Goal: Task Accomplishment & Management: Manage account settings

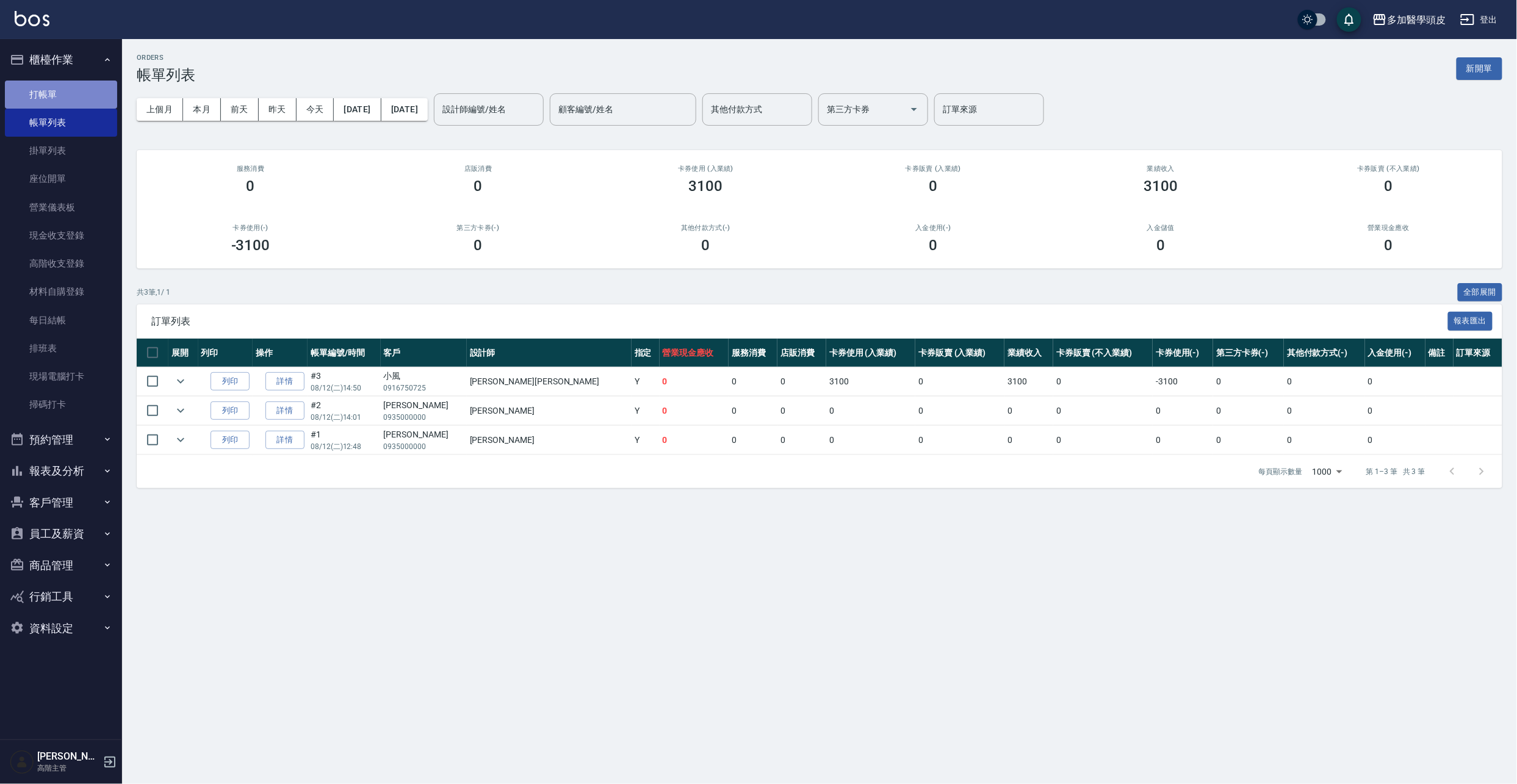
click at [62, 100] on link "打帳單" at bounding box center [61, 95] width 113 height 28
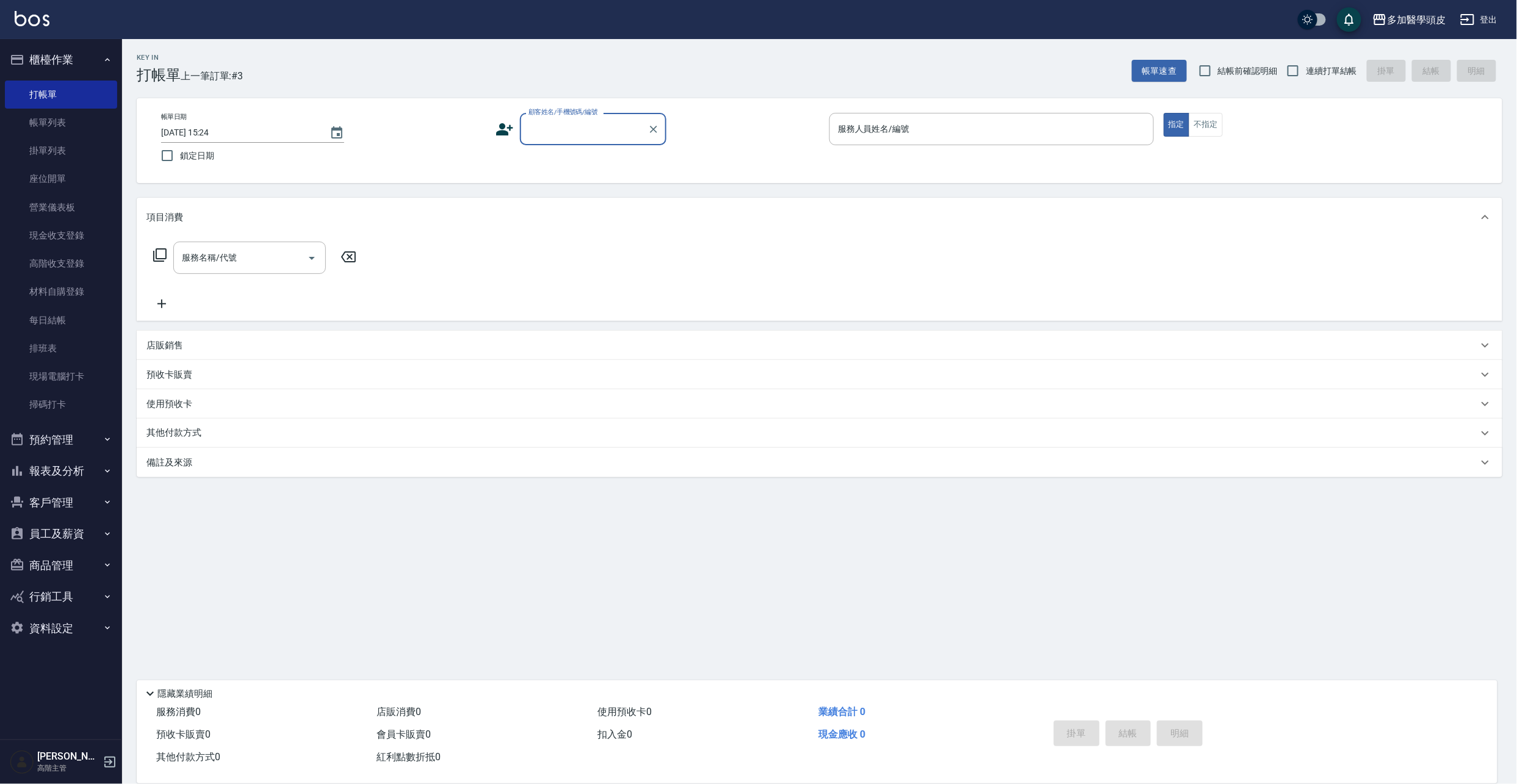
click at [554, 127] on input "顧客姓名/手機號碼/編號" at bounding box center [584, 129] width 117 height 21
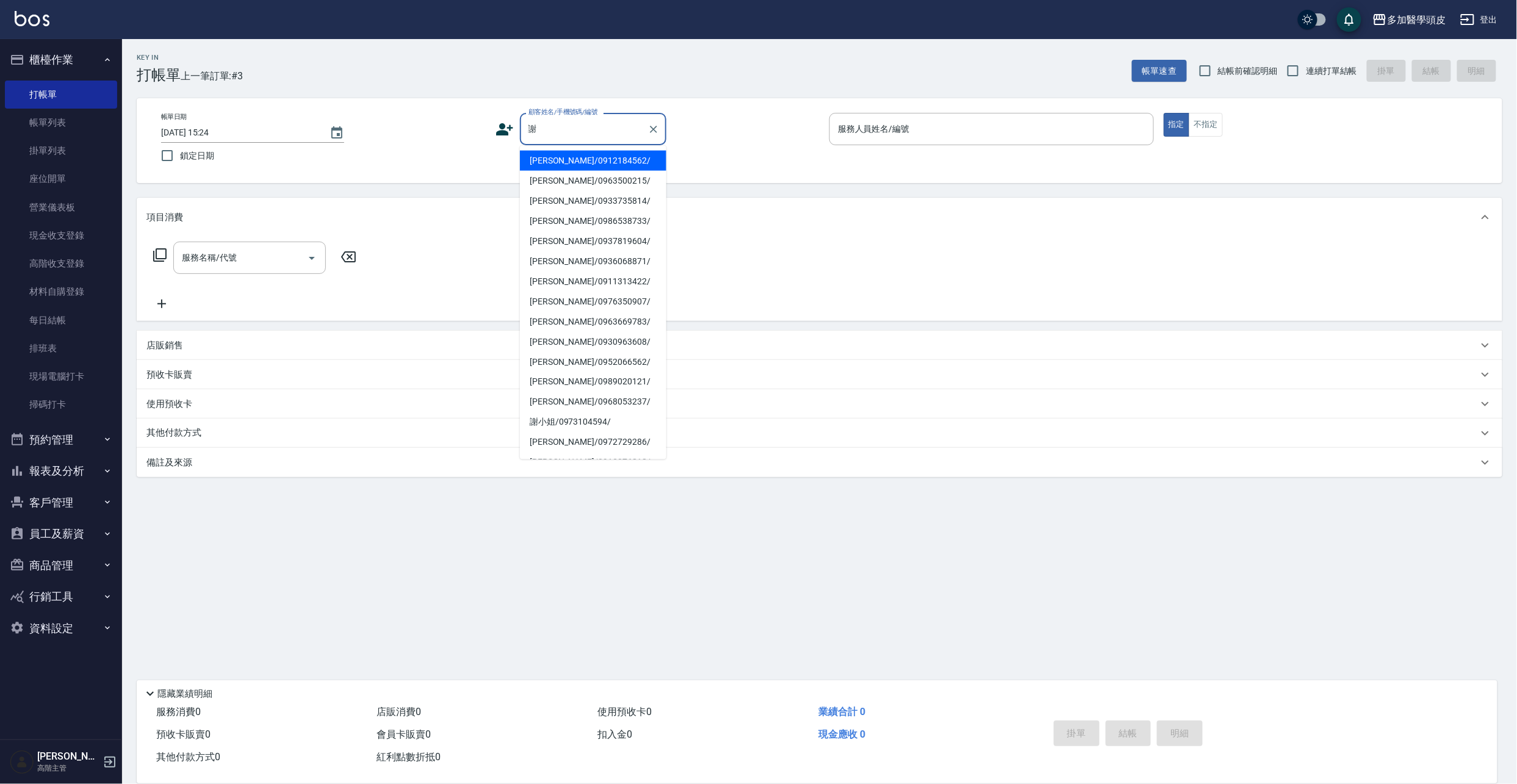
click at [559, 262] on li "[PERSON_NAME]/0936068871/" at bounding box center [593, 262] width 147 height 20
type input "[PERSON_NAME]/0936068871/"
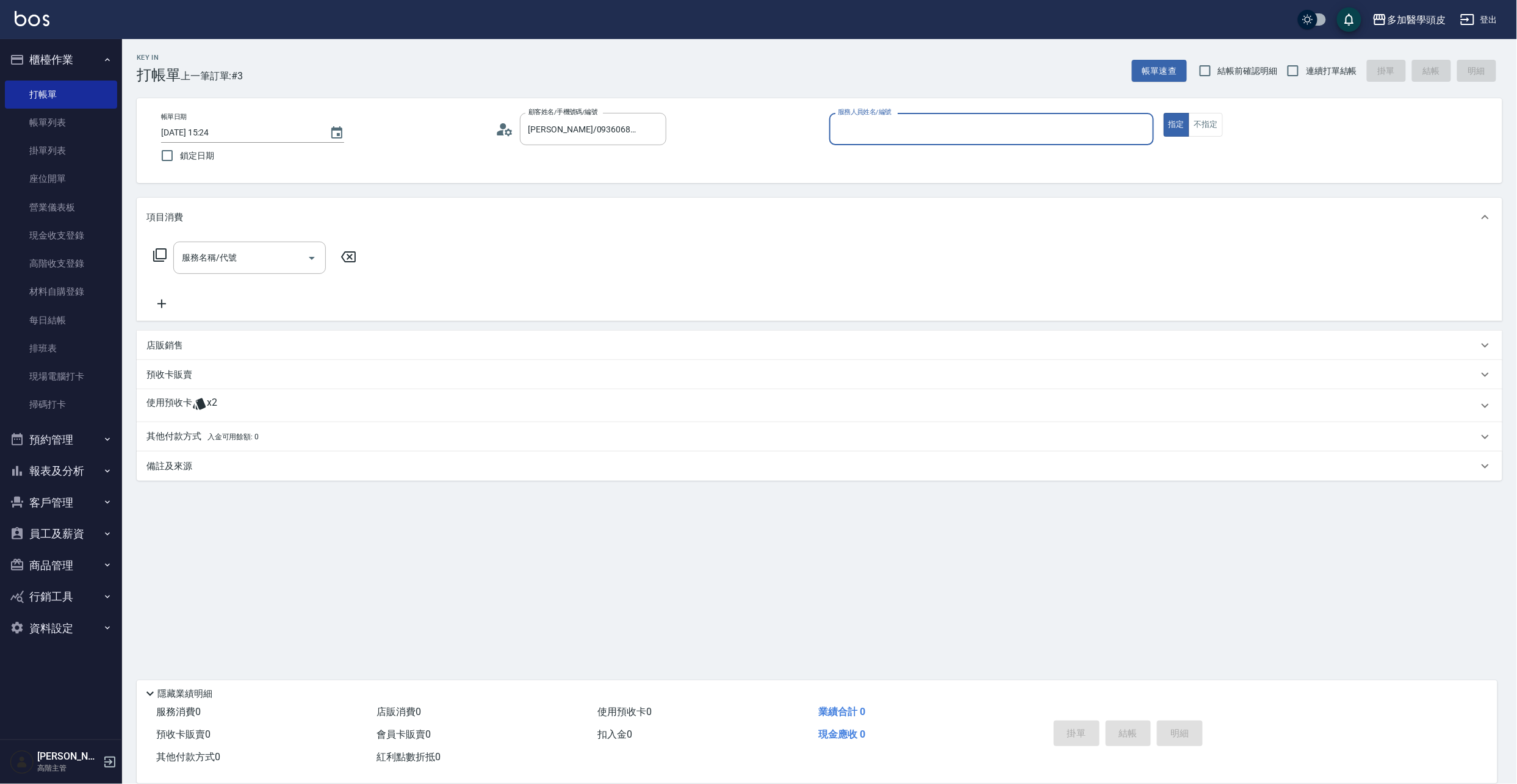
click at [879, 133] on input "服務人員姓名/編號" at bounding box center [992, 129] width 314 height 21
click at [852, 160] on span "[PERSON_NAME](無代號)" at bounding box center [887, 160] width 97 height 13
type input "[PERSON_NAME](無代號)"
click at [210, 404] on span "x2" at bounding box center [212, 405] width 11 height 18
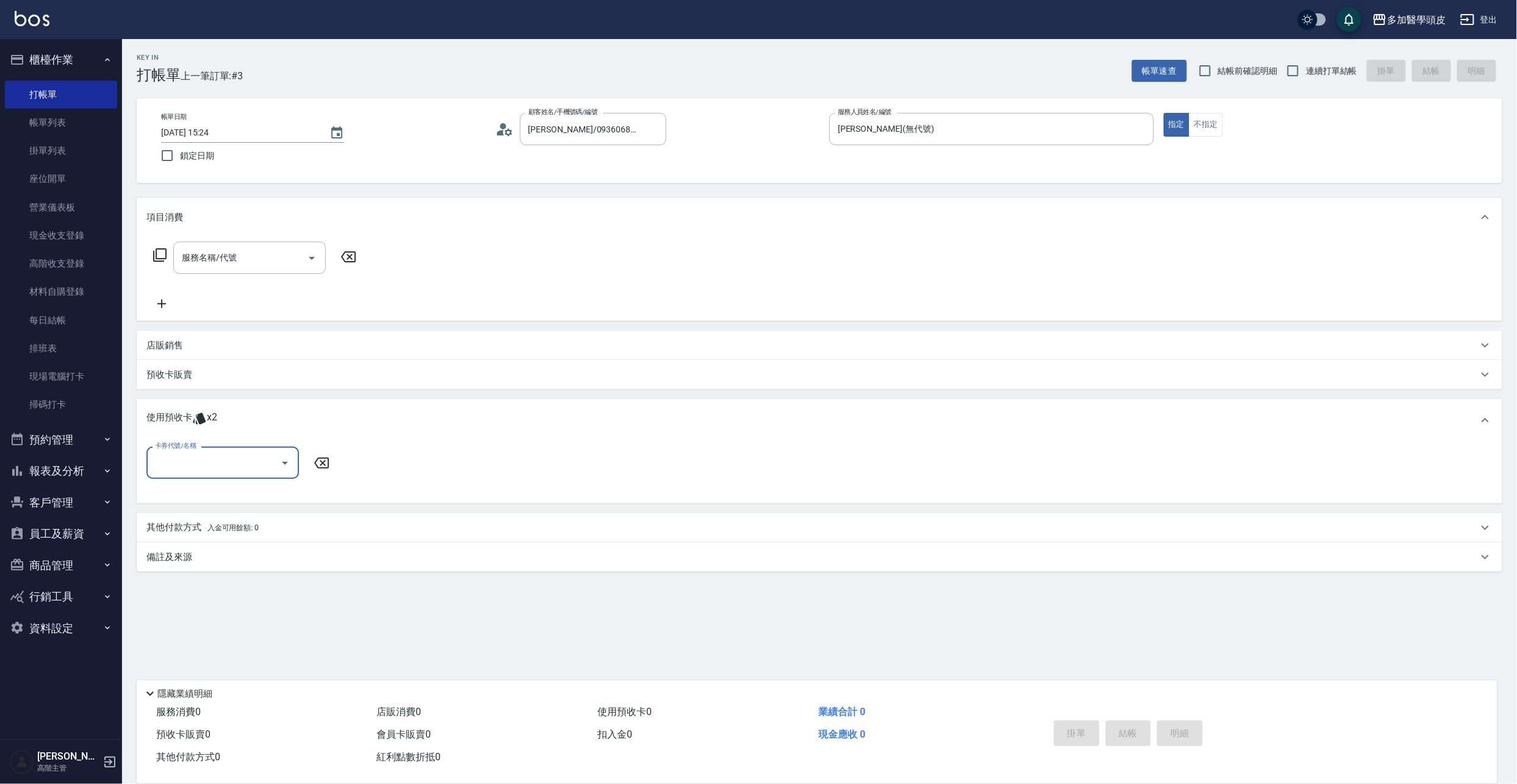
click at [286, 463] on icon "Open" at bounding box center [285, 463] width 15 height 15
click at [264, 494] on div "頭皮水療SPA 3堂 剩餘2張" at bounding box center [222, 494] width 152 height 20
type input "頭皮水療SPA 3[PERSON_NAME]"
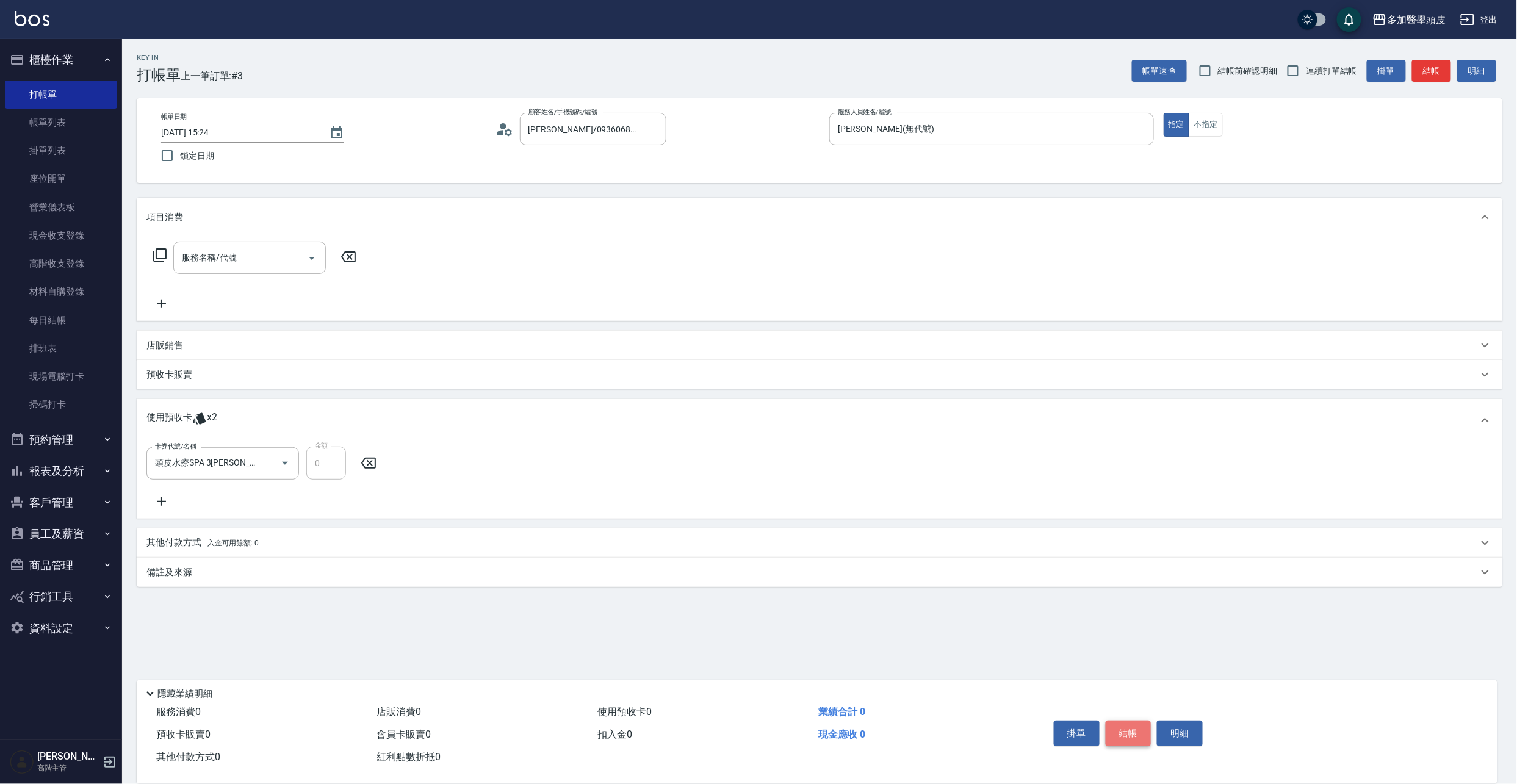
click at [1126, 727] on button "結帳" at bounding box center [1128, 733] width 46 height 25
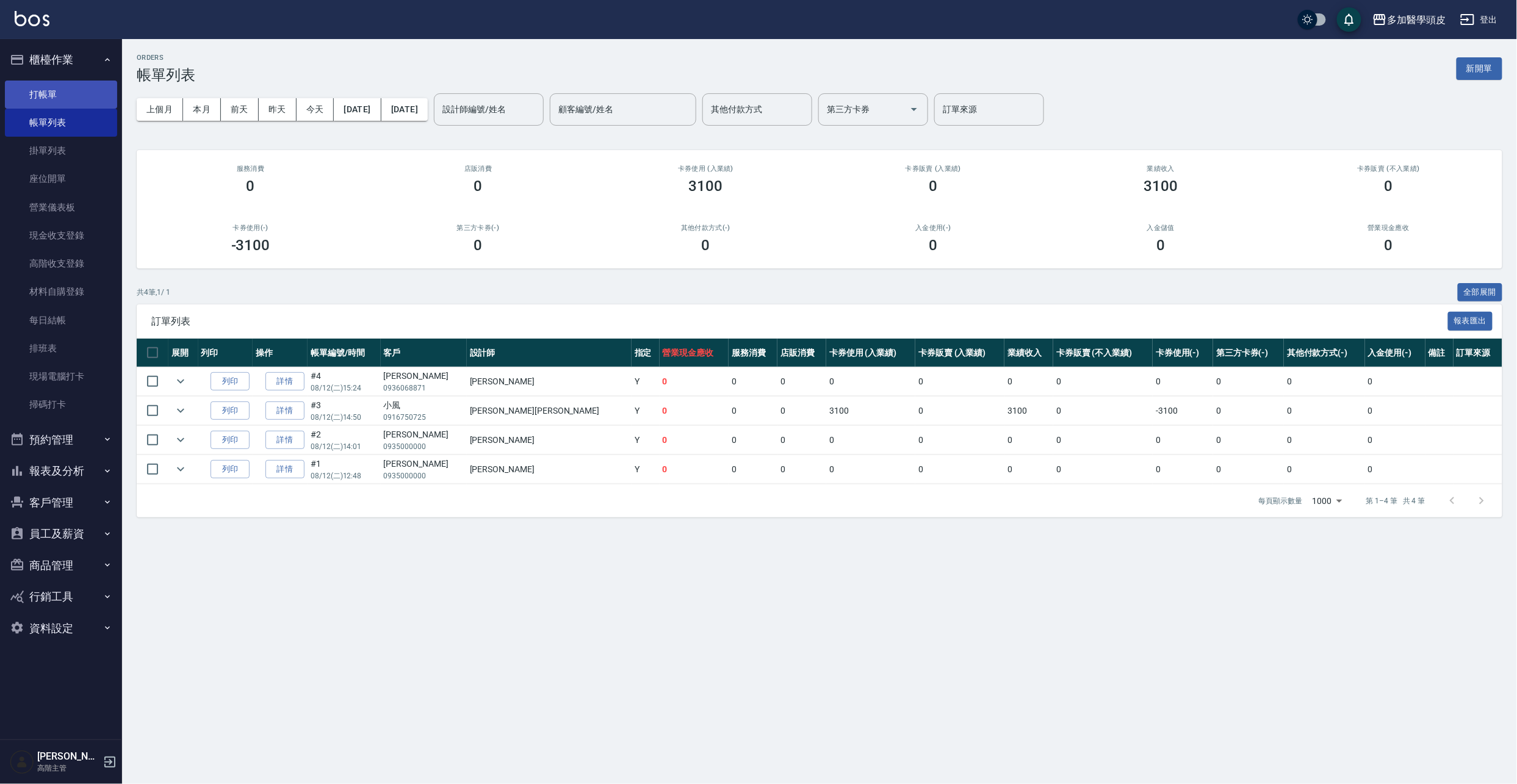
click at [42, 97] on link "打帳單" at bounding box center [61, 95] width 113 height 28
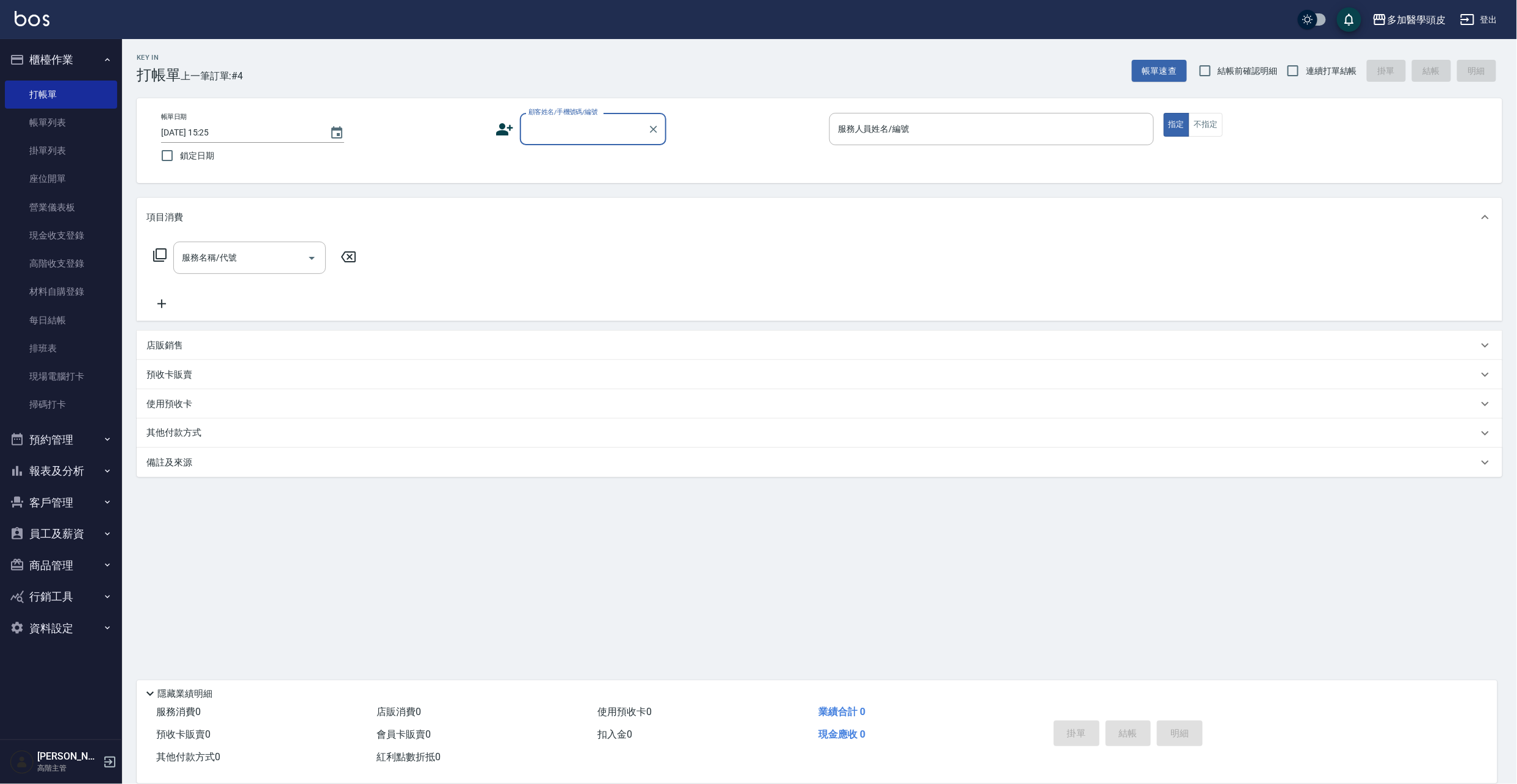
click at [579, 125] on input "顧客姓名/手機號碼/編號" at bounding box center [584, 129] width 117 height 21
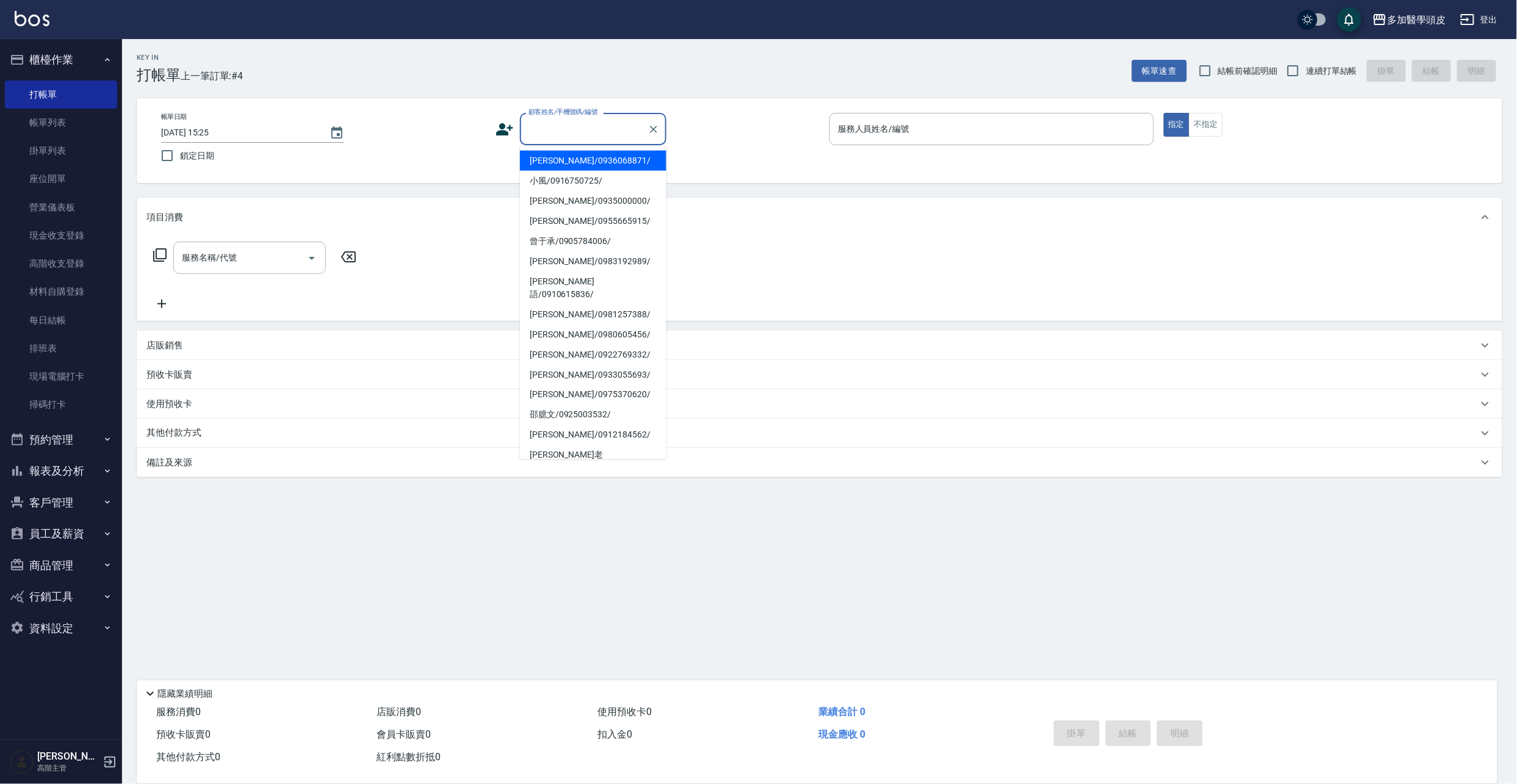
click at [579, 157] on li "[PERSON_NAME]/0936068871/" at bounding box center [593, 160] width 147 height 20
type input "[PERSON_NAME]/0936068871/"
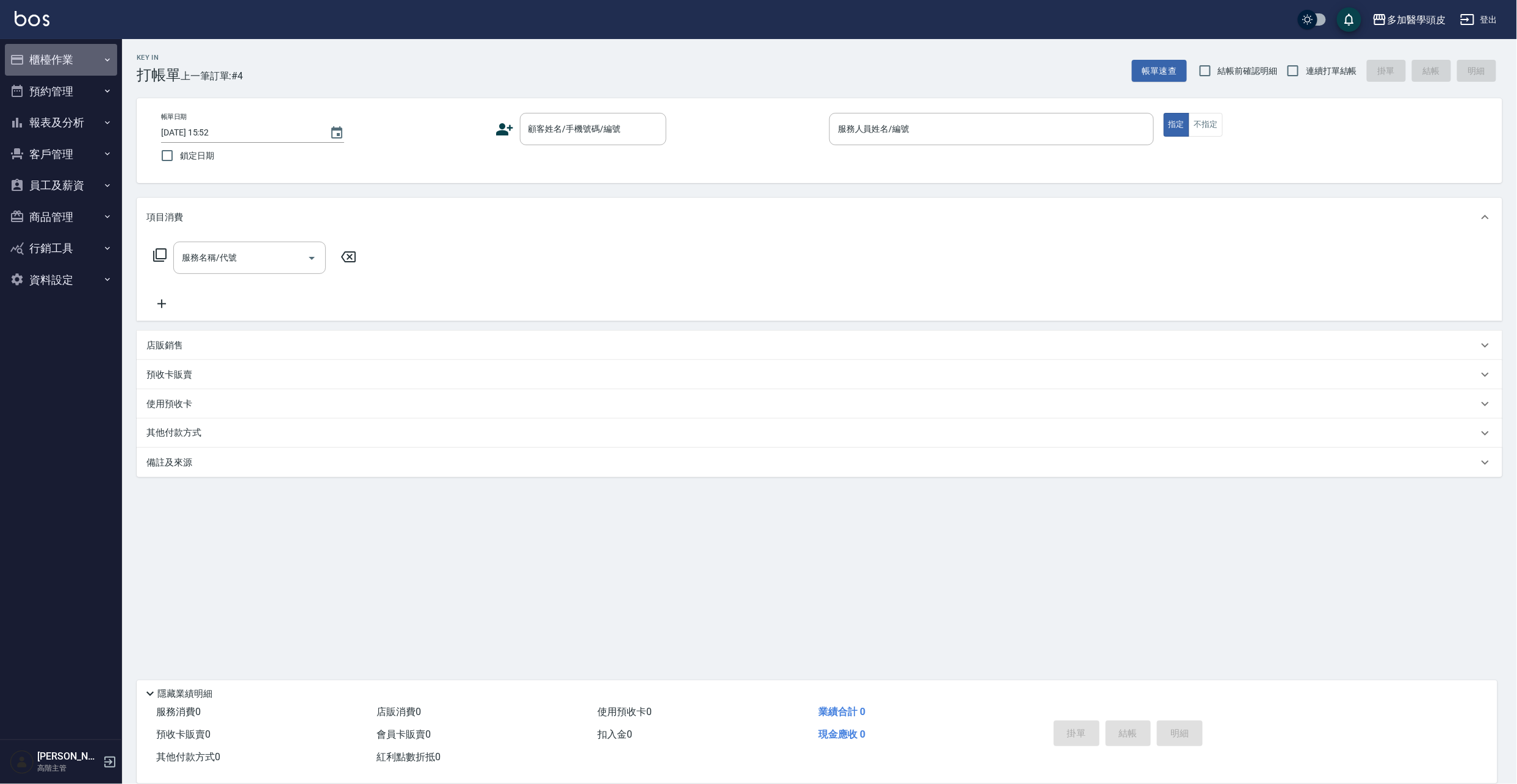
click at [61, 60] on button "櫃檯作業" at bounding box center [61, 60] width 113 height 32
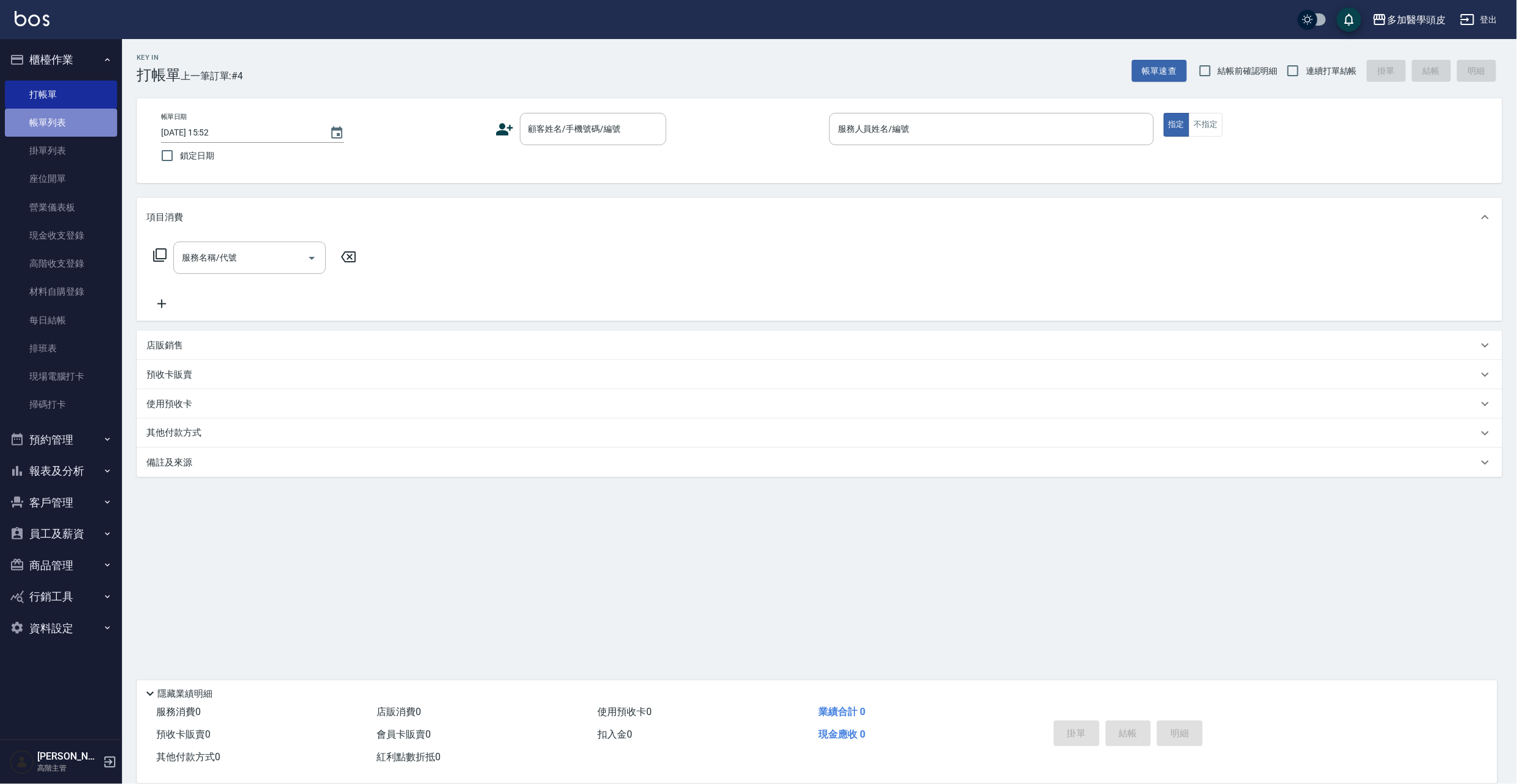
click at [64, 120] on link "帳單列表" at bounding box center [61, 122] width 113 height 28
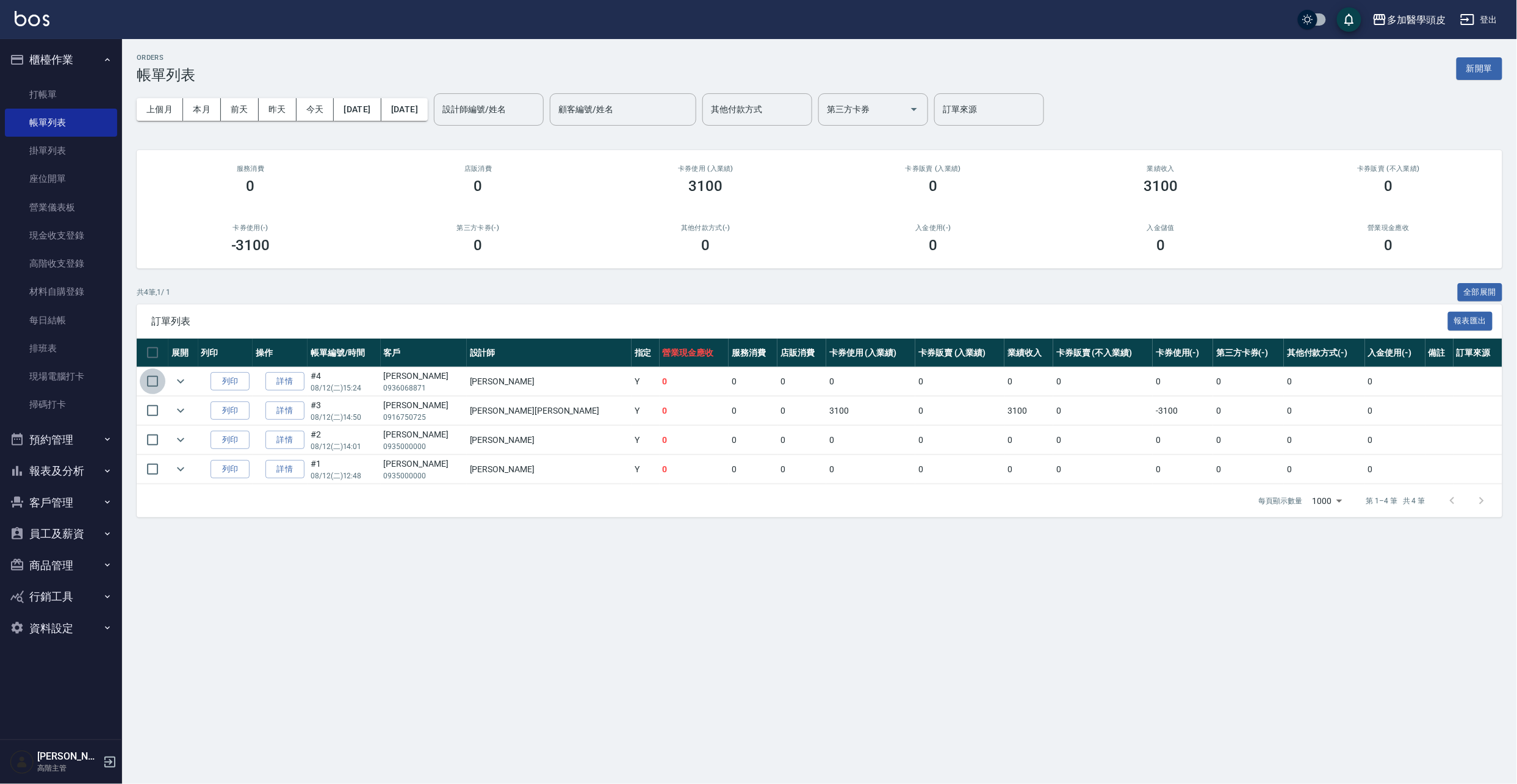
click at [156, 379] on input "checkbox" at bounding box center [152, 381] width 25 height 25
checkbox input "true"
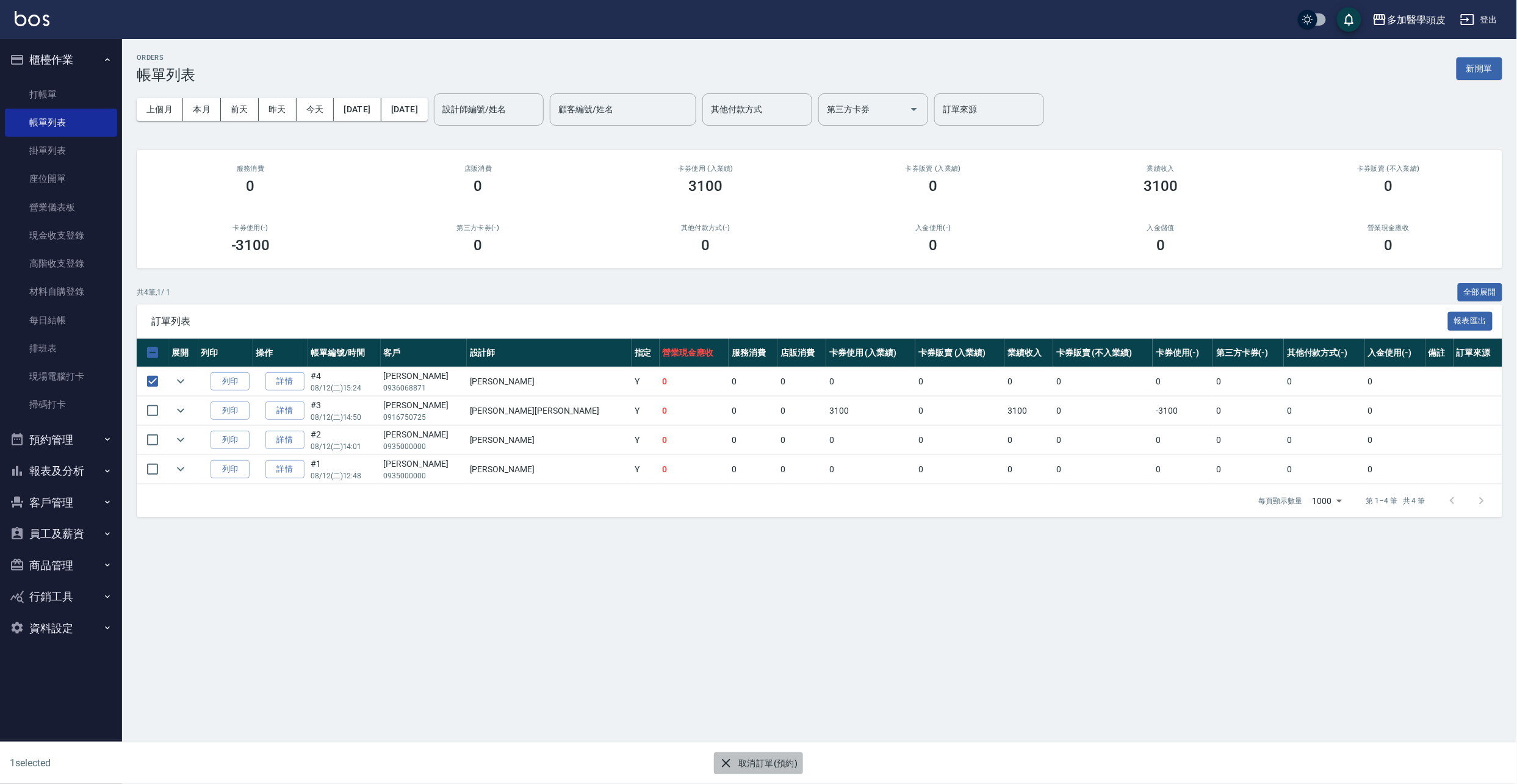
click at [769, 759] on button "取消訂單(預約)" at bounding box center [758, 763] width 89 height 23
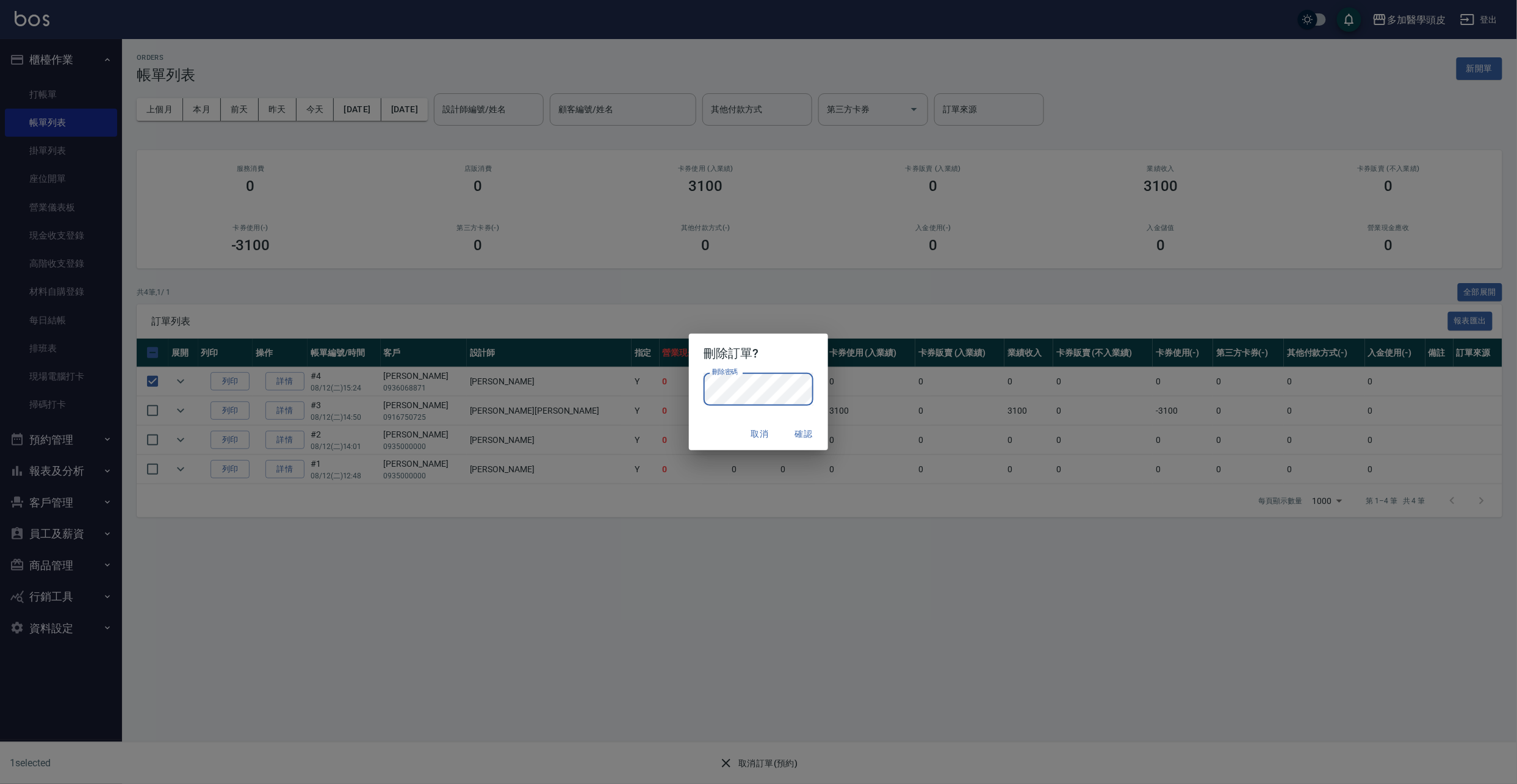
click at [808, 429] on button "確認" at bounding box center [804, 434] width 39 height 23
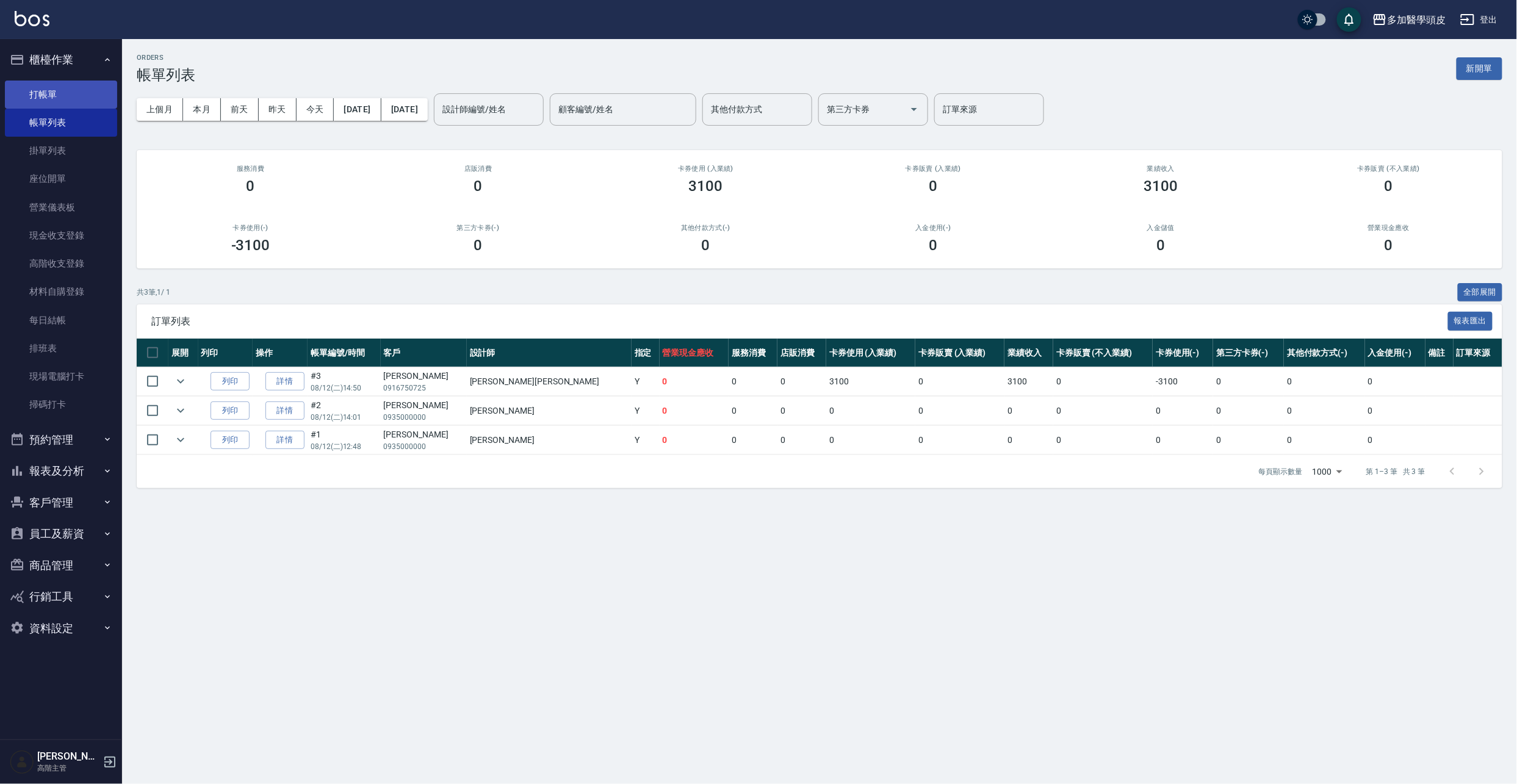
click at [103, 98] on link "打帳單" at bounding box center [61, 95] width 113 height 28
